Goal: Information Seeking & Learning: Learn about a topic

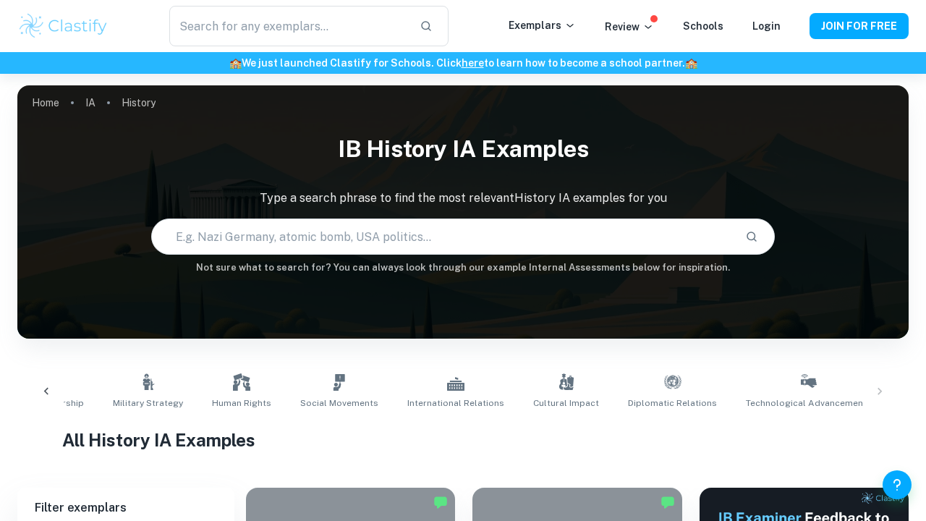
click at [461, 226] on input "text" at bounding box center [442, 236] width 581 height 40
type input "sports"
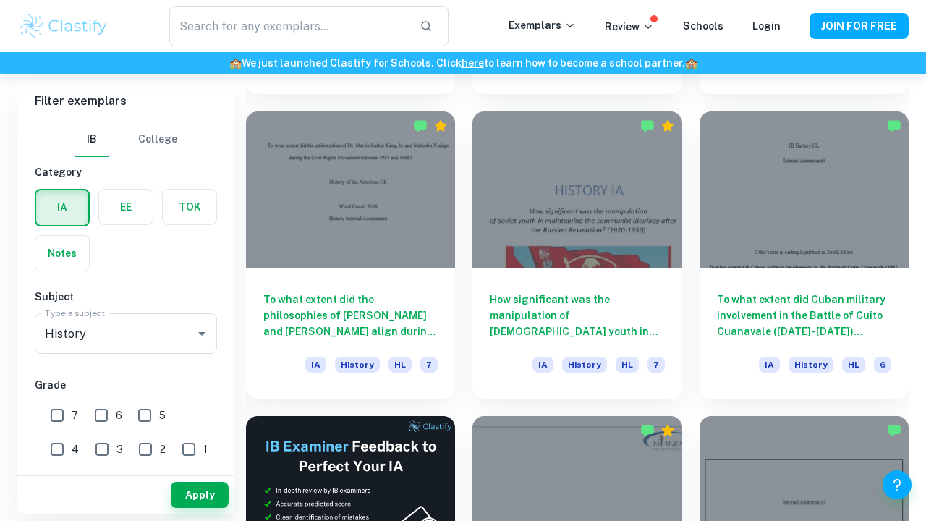
scroll to position [1893, 0]
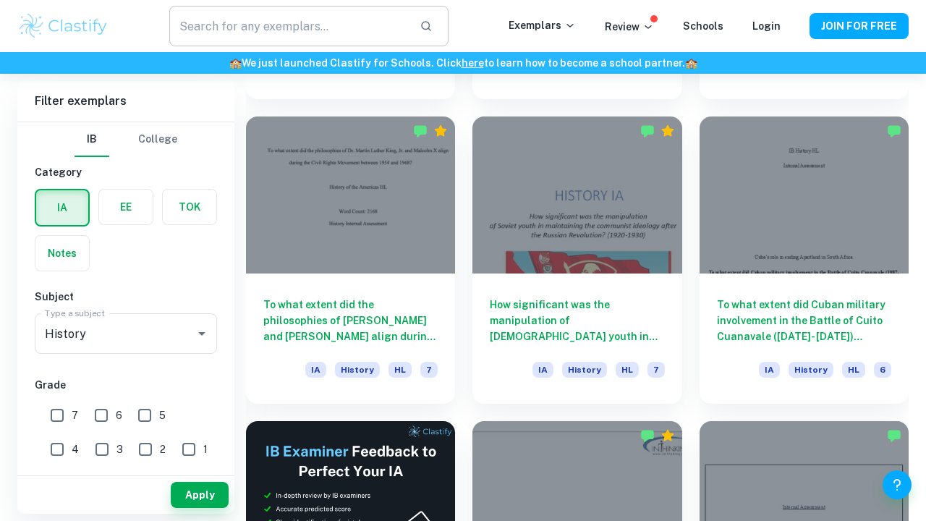
click at [370, 38] on input "text" at bounding box center [288, 26] width 239 height 40
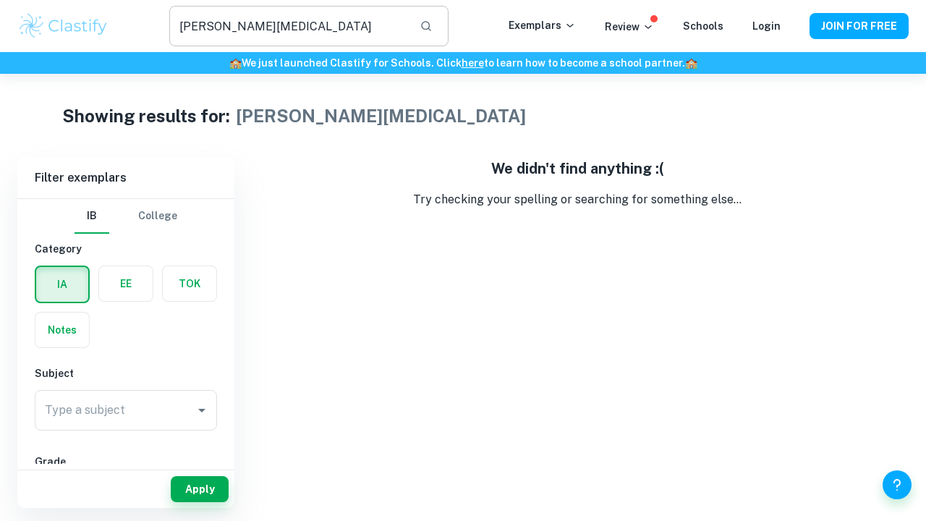
click at [393, 30] on input "Ayrton Senna" at bounding box center [288, 26] width 239 height 40
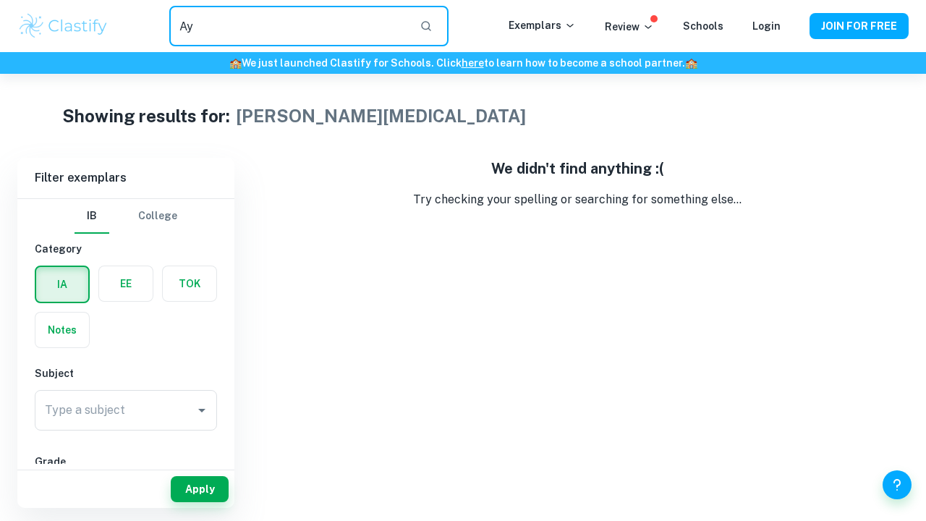
type input "A"
type input "formula one"
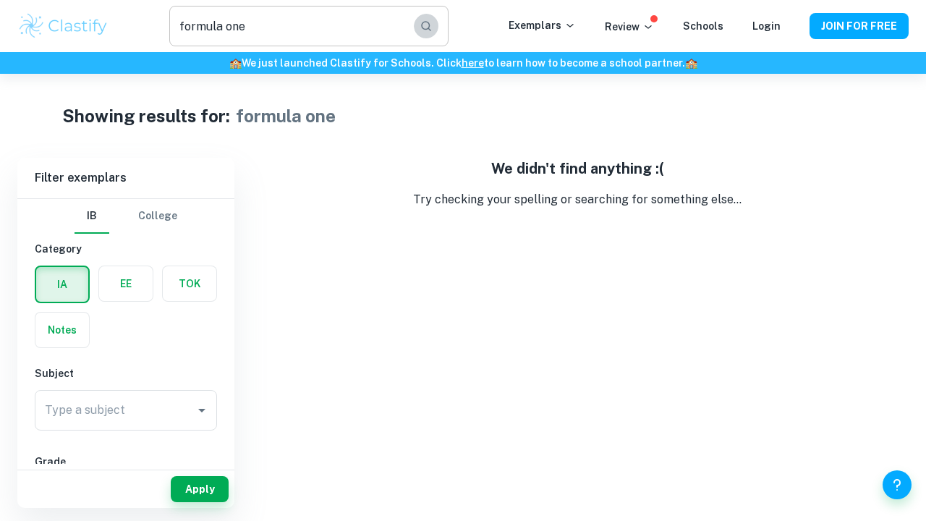
click at [438, 27] on button "button" at bounding box center [426, 26] width 25 height 25
click at [333, 33] on input "formula one" at bounding box center [288, 26] width 239 height 40
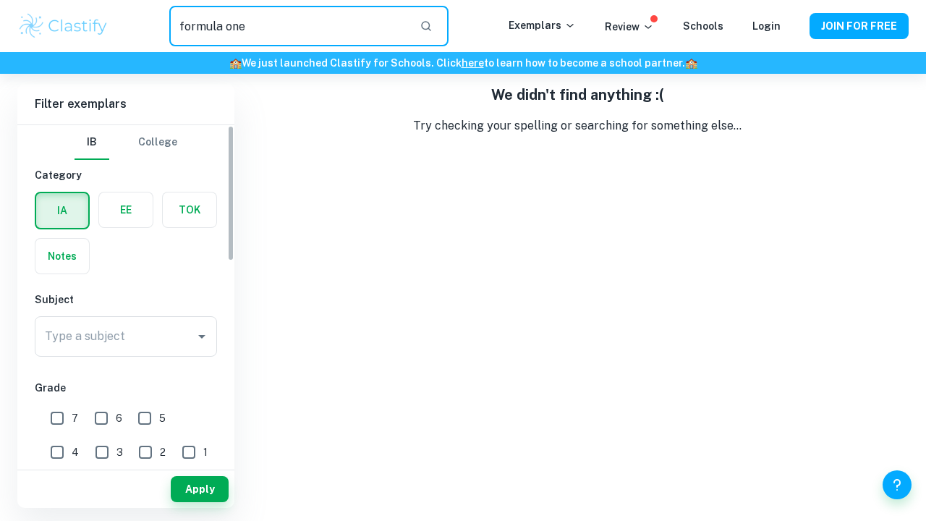
scroll to position [74, 0]
click at [128, 330] on input "Type a subject" at bounding box center [115, 336] width 148 height 27
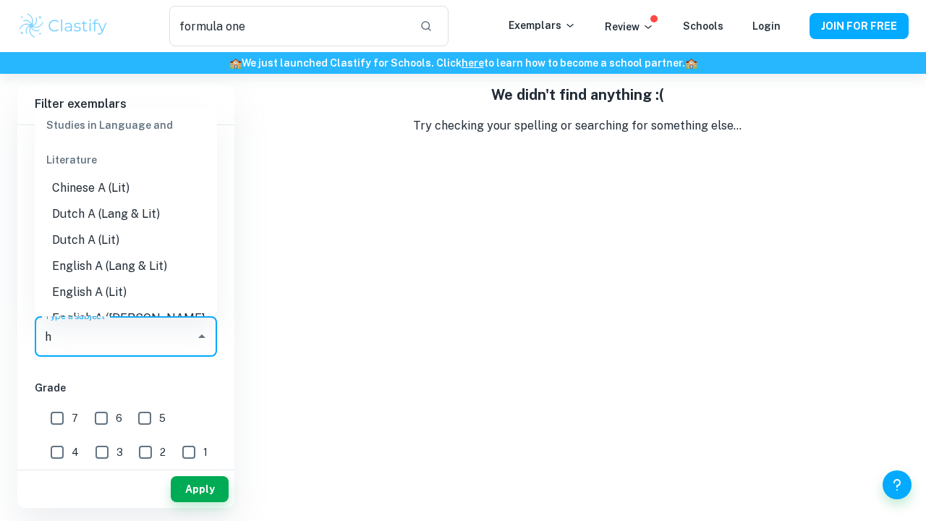
scroll to position [0, 0]
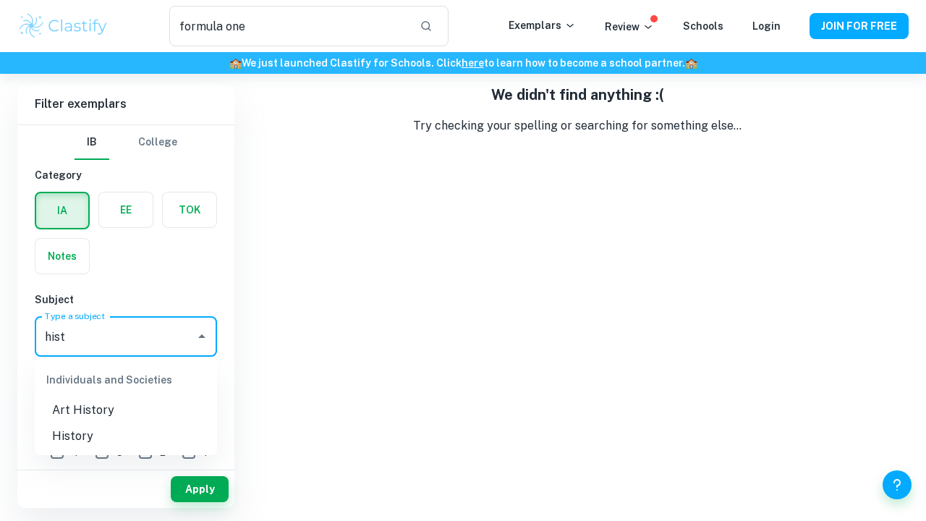
click at [103, 435] on li "History" at bounding box center [126, 436] width 182 height 26
type input "History"
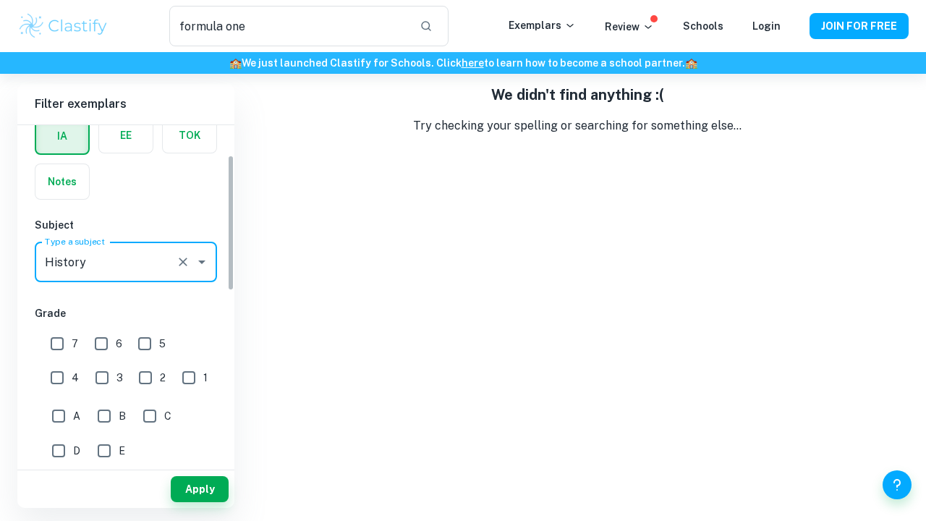
scroll to position [75, 0]
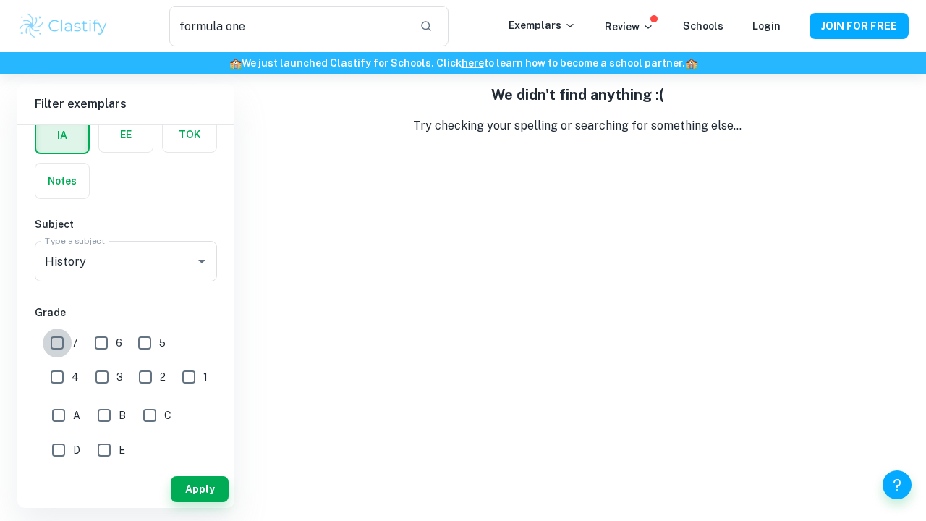
click at [58, 336] on input "7" at bounding box center [57, 342] width 29 height 29
checkbox input "true"
click at [93, 334] on input "6" at bounding box center [101, 342] width 29 height 29
checkbox input "true"
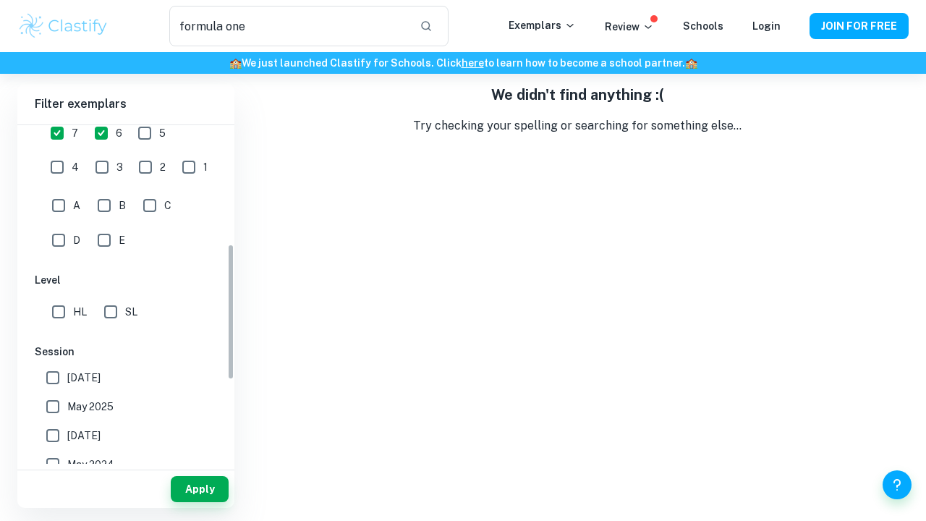
scroll to position [296, 0]
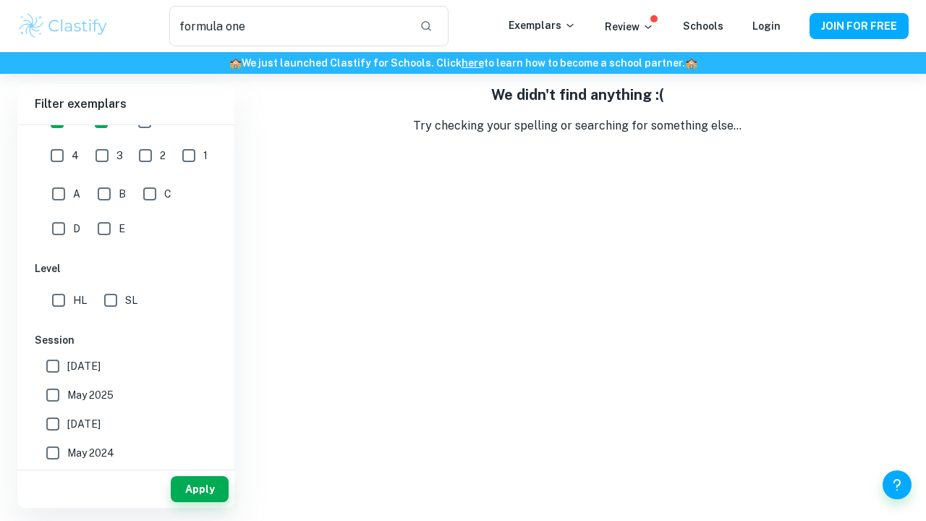
click at [59, 297] on input "HL" at bounding box center [58, 300] width 29 height 29
checkbox input "true"
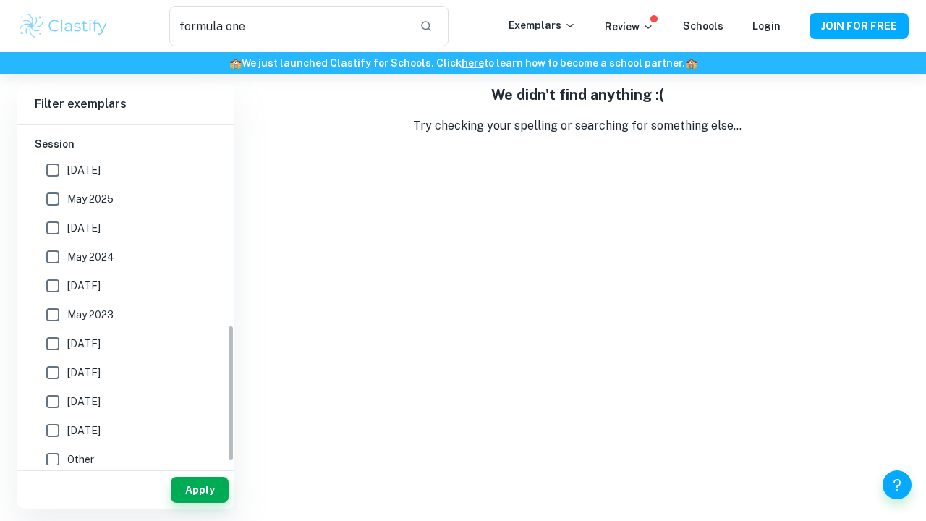
scroll to position [74, 0]
click at [208, 482] on button "Apply" at bounding box center [200, 489] width 58 height 26
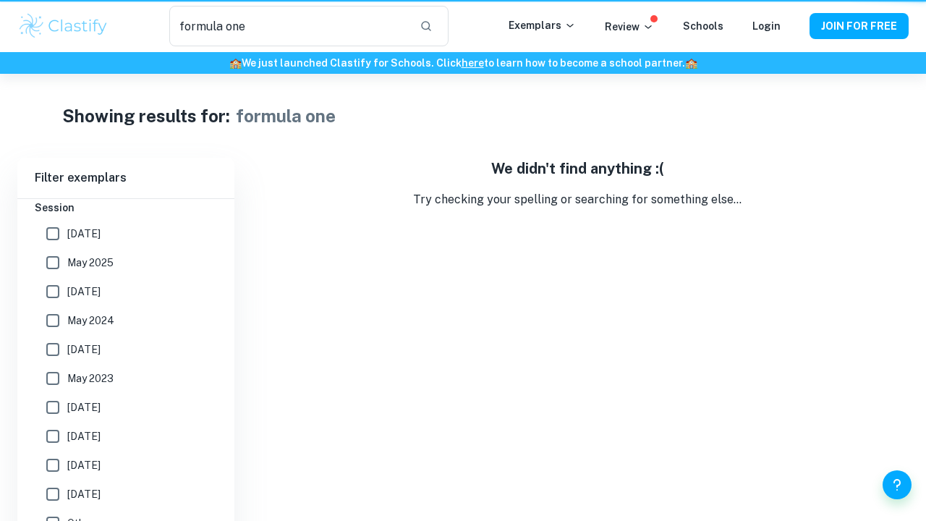
scroll to position [430, 0]
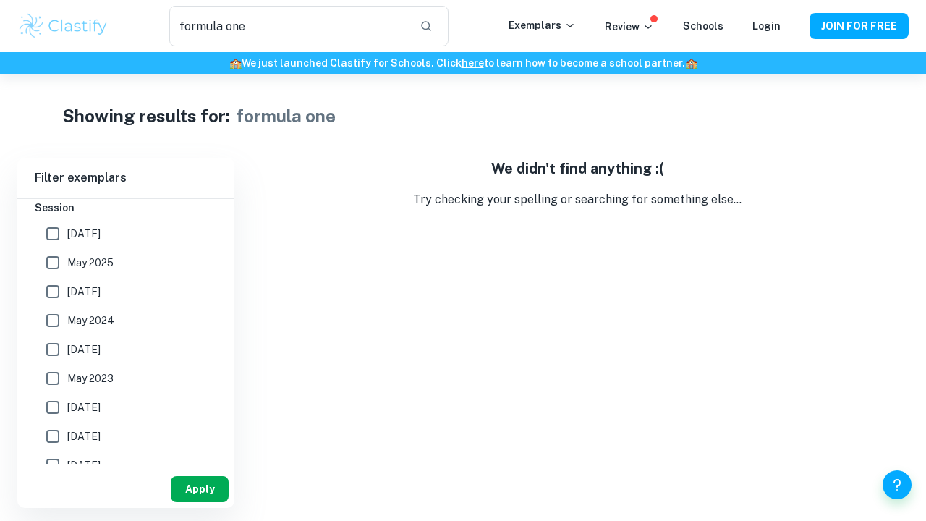
click at [184, 489] on button "Apply" at bounding box center [200, 489] width 58 height 26
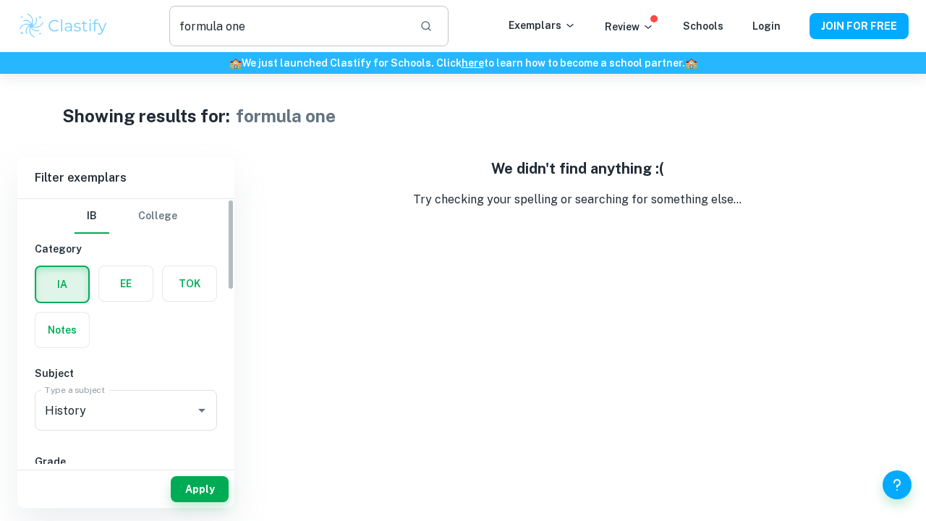
scroll to position [0, 0]
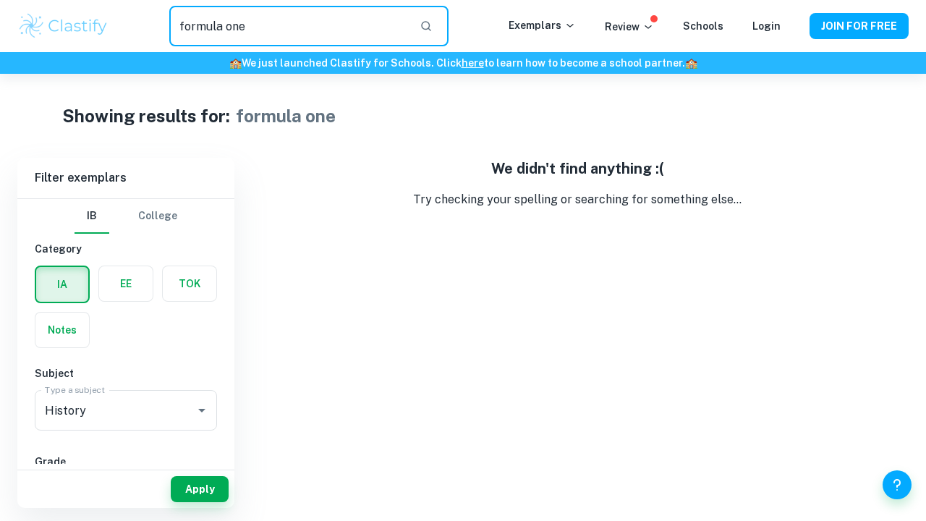
drag, startPoint x: 335, startPoint y: 33, endPoint x: 67, endPoint y: 25, distance: 267.7
click at [67, 25] on div "formula one ​ Exemplars Review Schools Login JOIN FOR FREE" at bounding box center [463, 26] width 926 height 40
click at [195, 493] on button "Apply" at bounding box center [200, 489] width 58 height 26
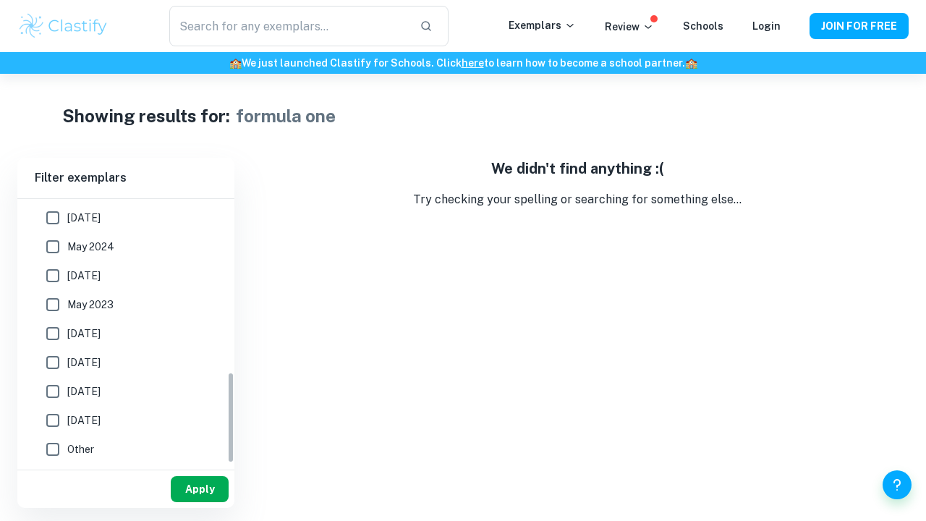
scroll to position [503, 0]
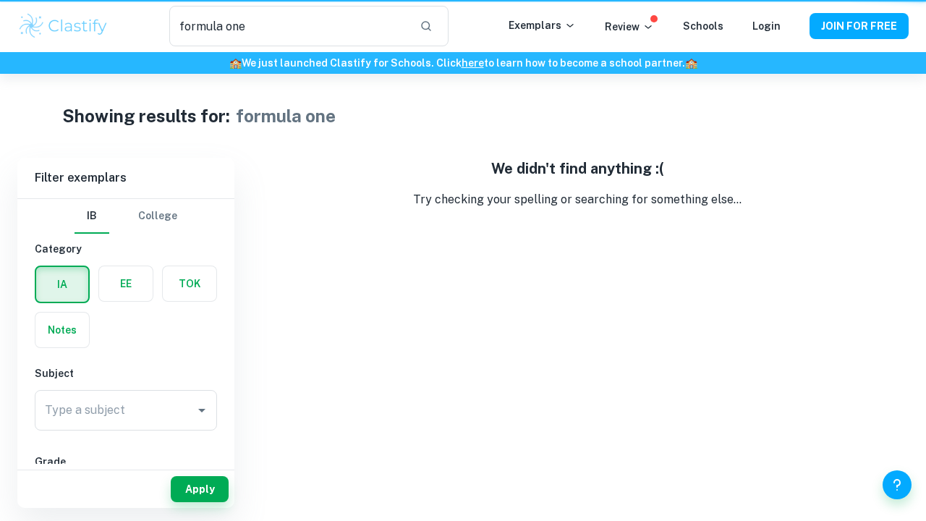
type input "Ayrton Senna"
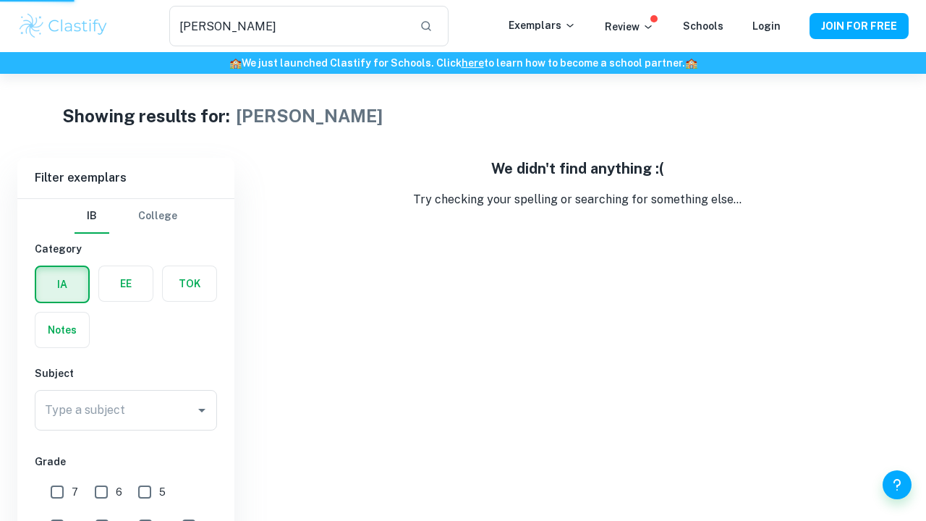
scroll to position [74, 0]
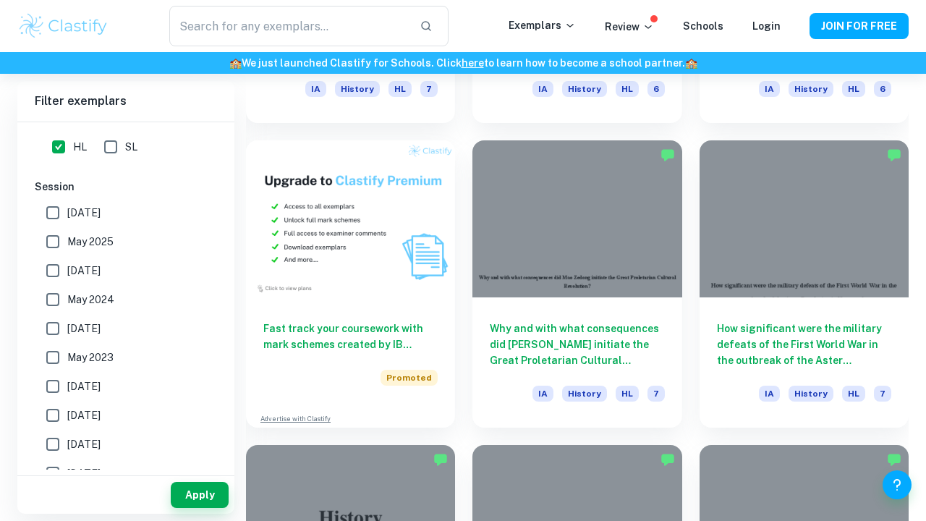
scroll to position [960, 0]
